Goal: Task Accomplishment & Management: Use online tool/utility

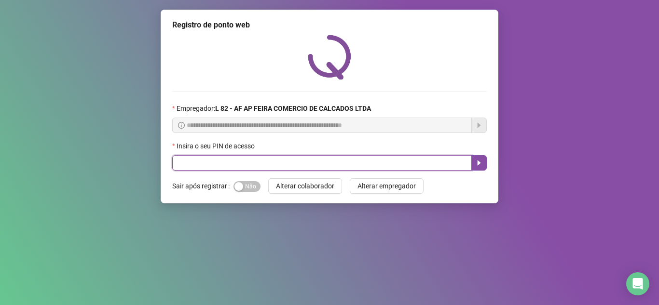
click at [272, 163] on input "text" at bounding box center [322, 162] width 300 height 15
type input "*****"
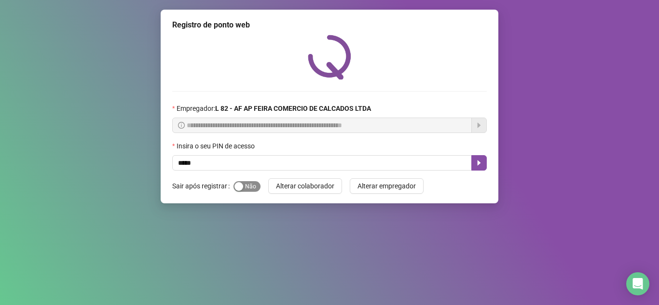
click at [241, 186] on div "button" at bounding box center [238, 186] width 9 height 9
click at [478, 168] on button "button" at bounding box center [478, 162] width 15 height 15
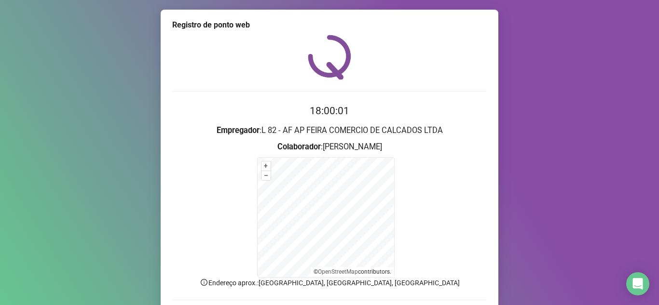
scroll to position [48, 0]
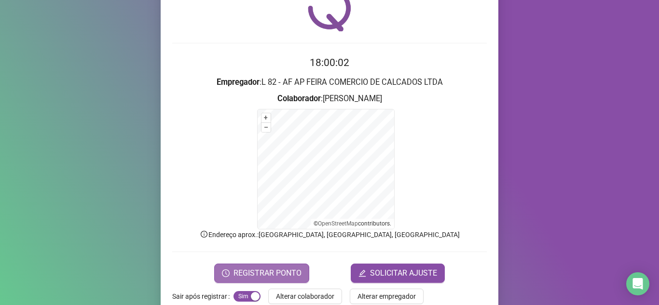
click at [262, 277] on span "REGISTRAR PONTO" at bounding box center [268, 274] width 68 height 12
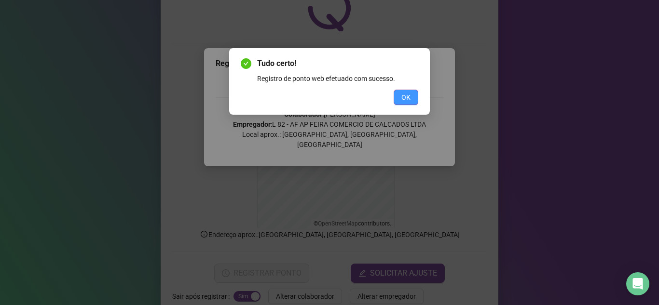
click at [415, 98] on button "OK" at bounding box center [406, 97] width 25 height 15
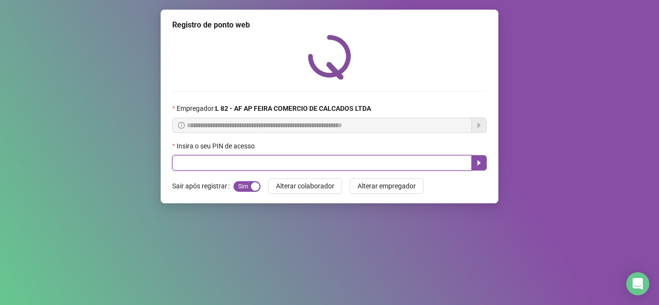
click at [334, 167] on input "text" at bounding box center [322, 162] width 300 height 15
type input "*****"
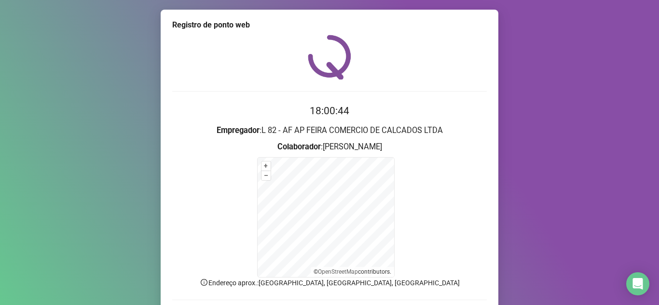
scroll to position [69, 0]
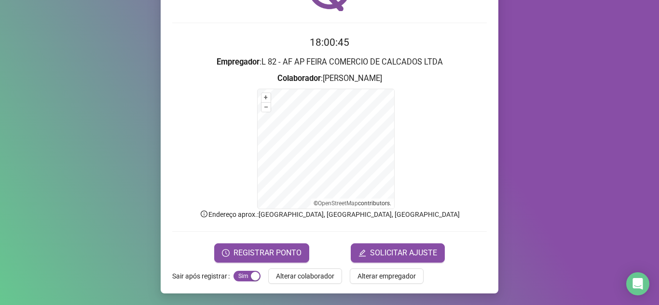
click at [258, 263] on div "Registro de ponto web 18:00:45 Empregador : L 82 - AF AP FEIRA COMERCIO DE CALC…" at bounding box center [330, 117] width 338 height 353
click at [258, 262] on button "REGISTRAR PONTO" at bounding box center [261, 253] width 95 height 19
